Goal: Use online tool/utility: Utilize a website feature to perform a specific function

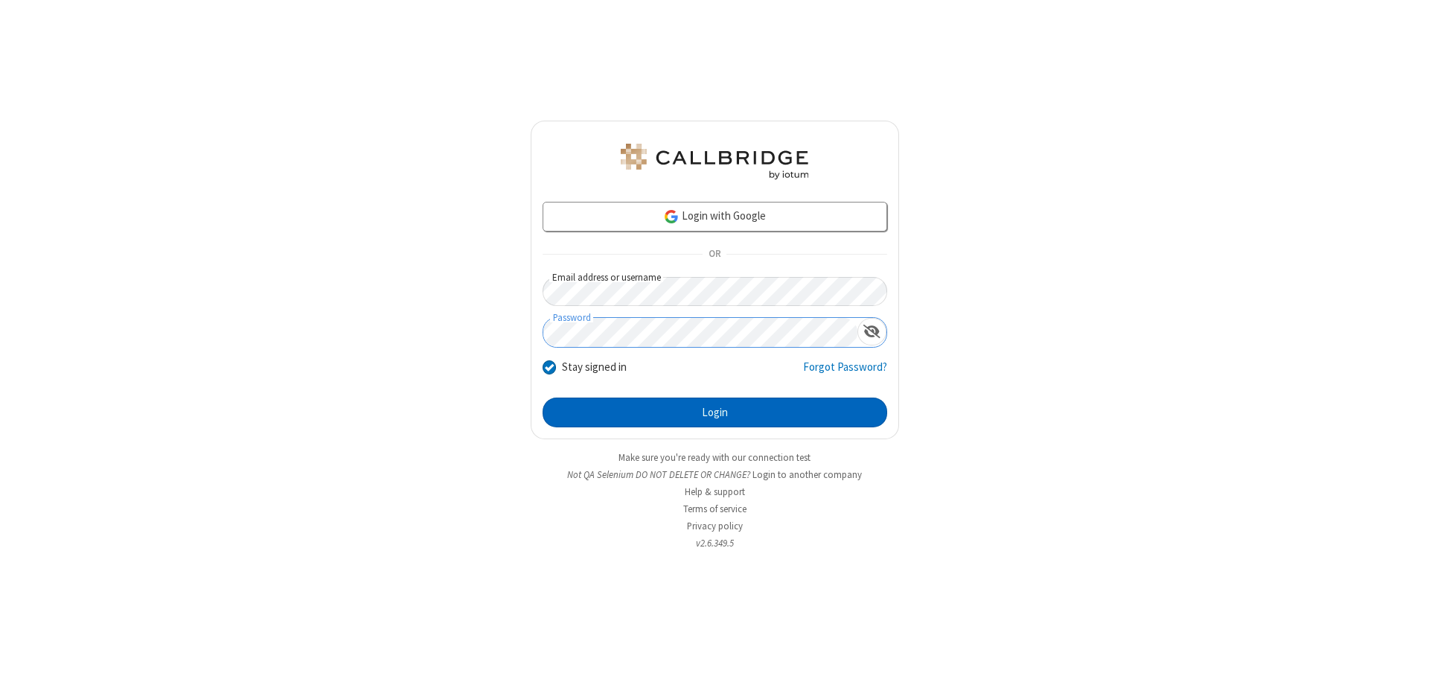
click at [714, 412] on button "Login" at bounding box center [715, 412] width 345 height 30
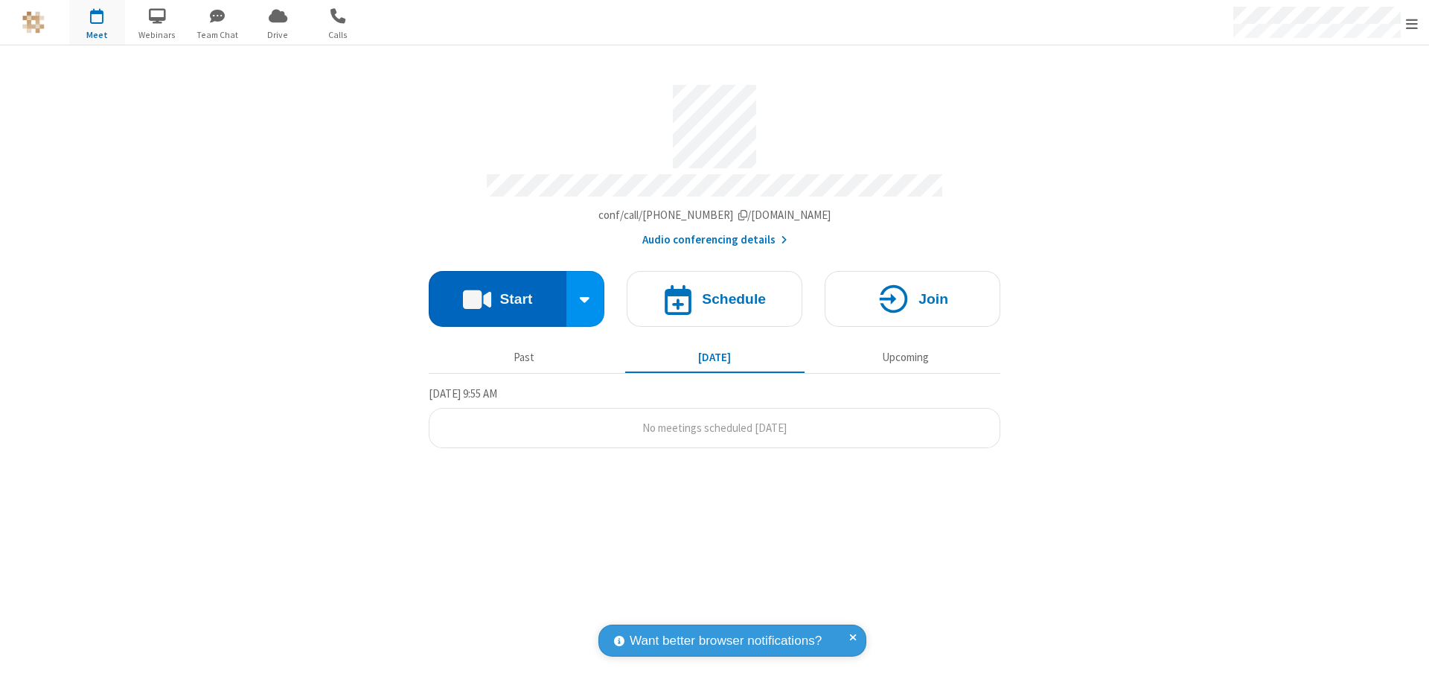
click at [497, 292] on button "Start" at bounding box center [498, 299] width 138 height 56
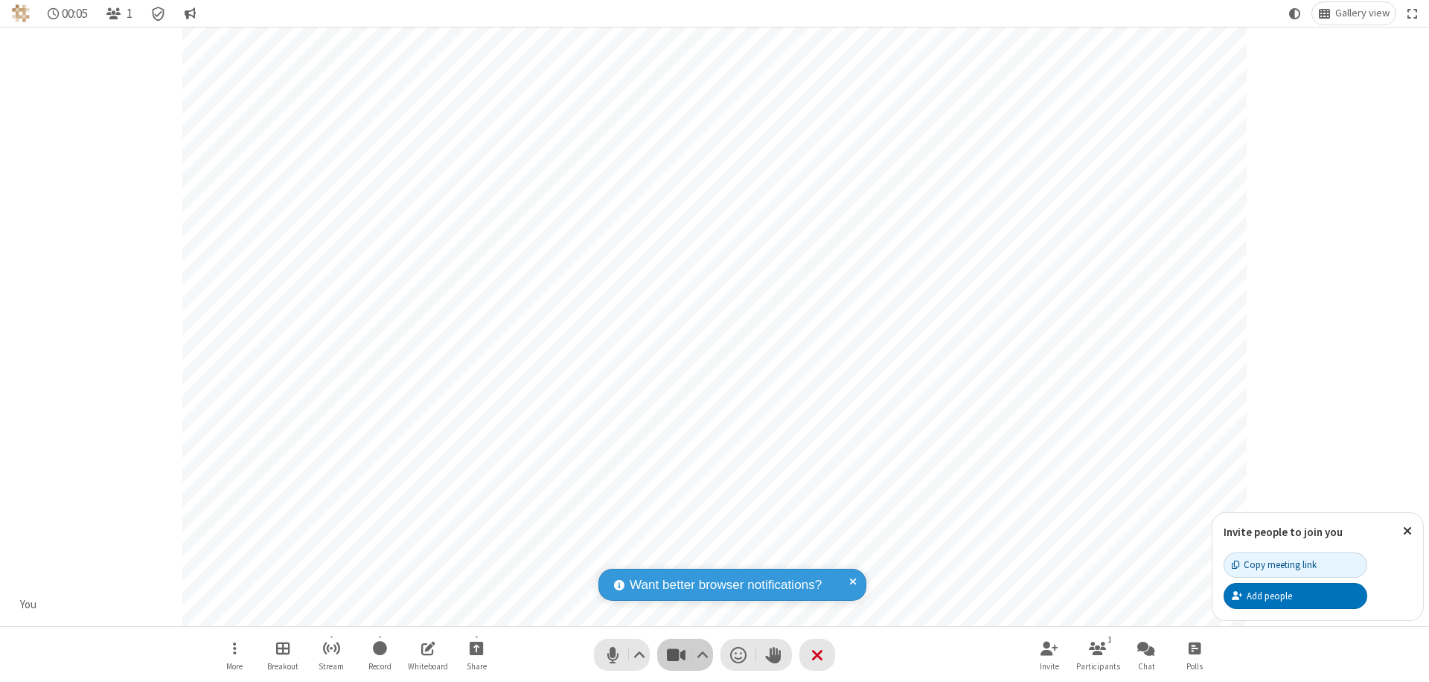
click at [676, 654] on span "Stop video (⌘+Shift+V)" at bounding box center [676, 655] width 22 height 22
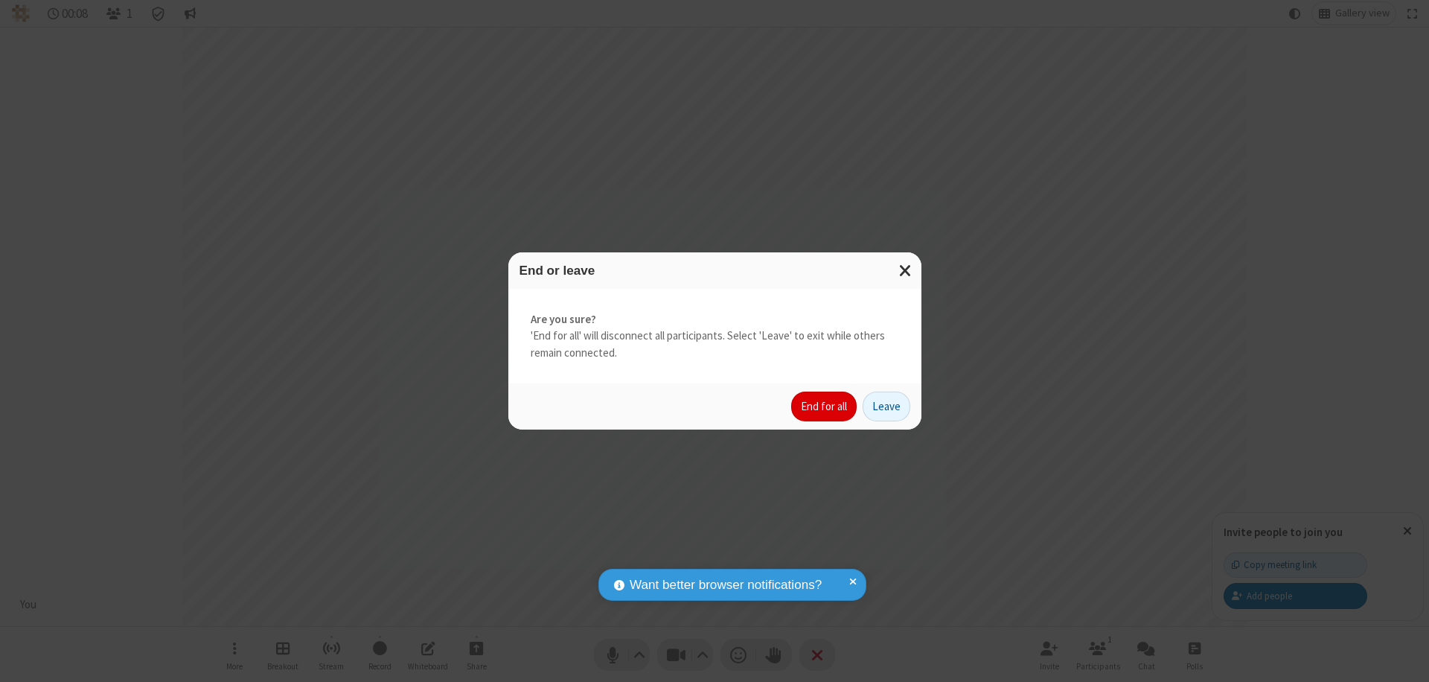
click at [825, 406] on button "End for all" at bounding box center [823, 406] width 65 height 30
